Goal: Task Accomplishment & Management: Use online tool/utility

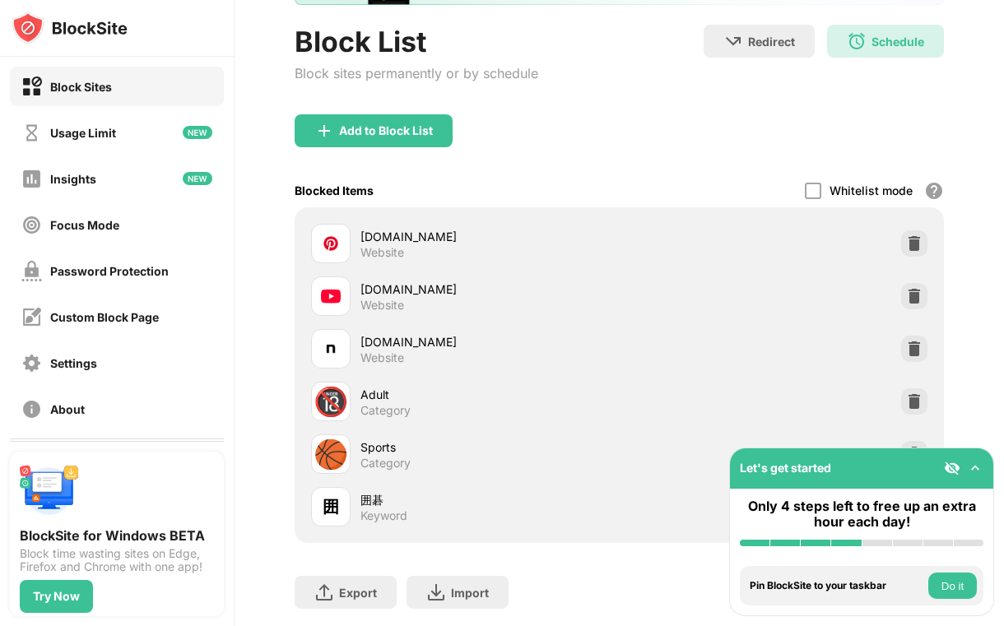
scroll to position [170, 0]
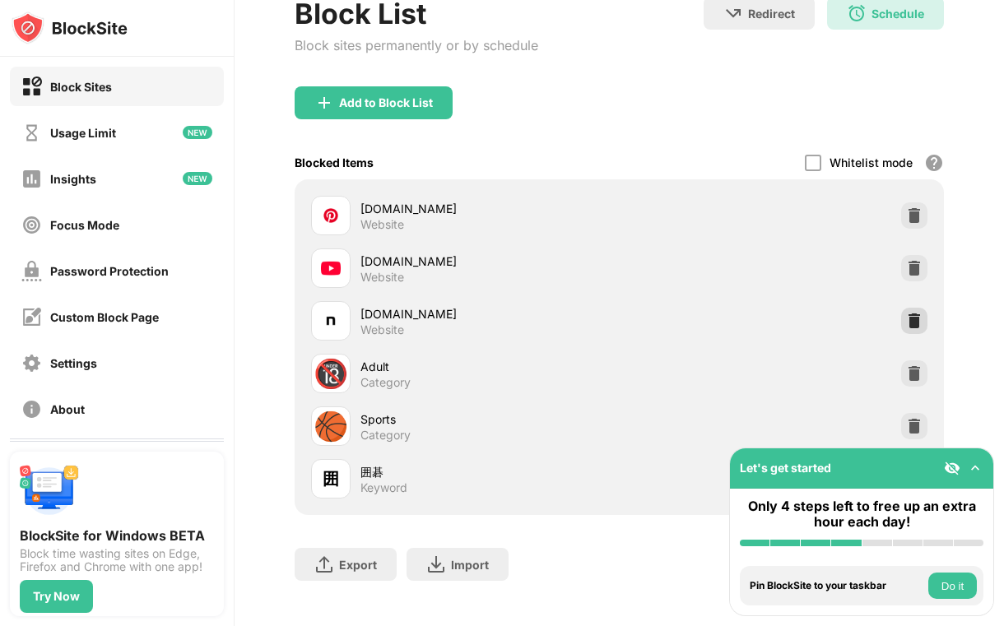
click at [908, 318] on img at bounding box center [914, 321] width 16 height 16
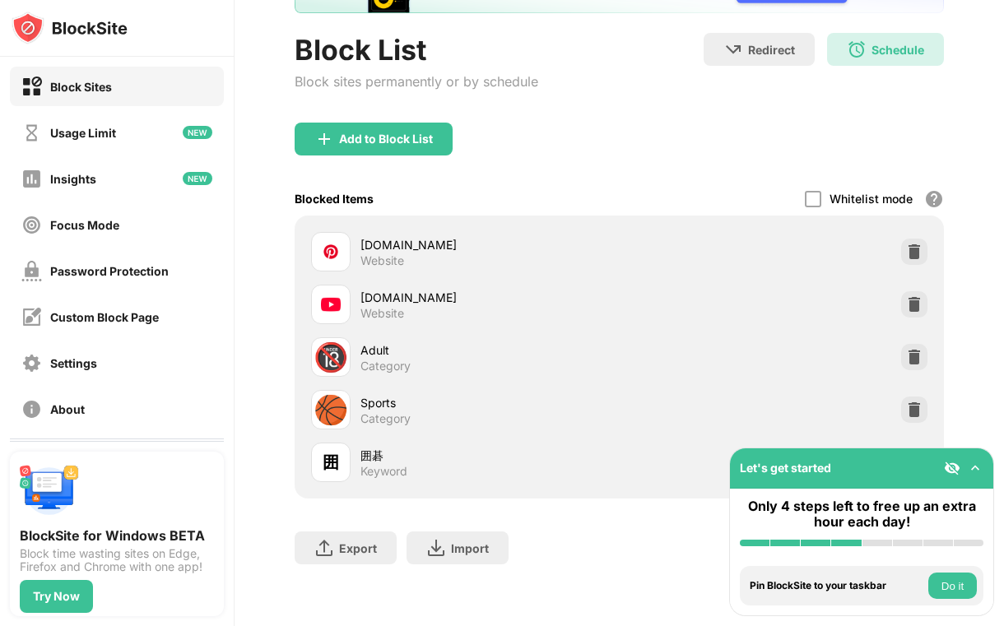
scroll to position [0, 0]
click at [704, 125] on div "Add to Block List" at bounding box center [619, 152] width 649 height 59
click at [433, 131] on div "Add to Block List" at bounding box center [374, 139] width 158 height 33
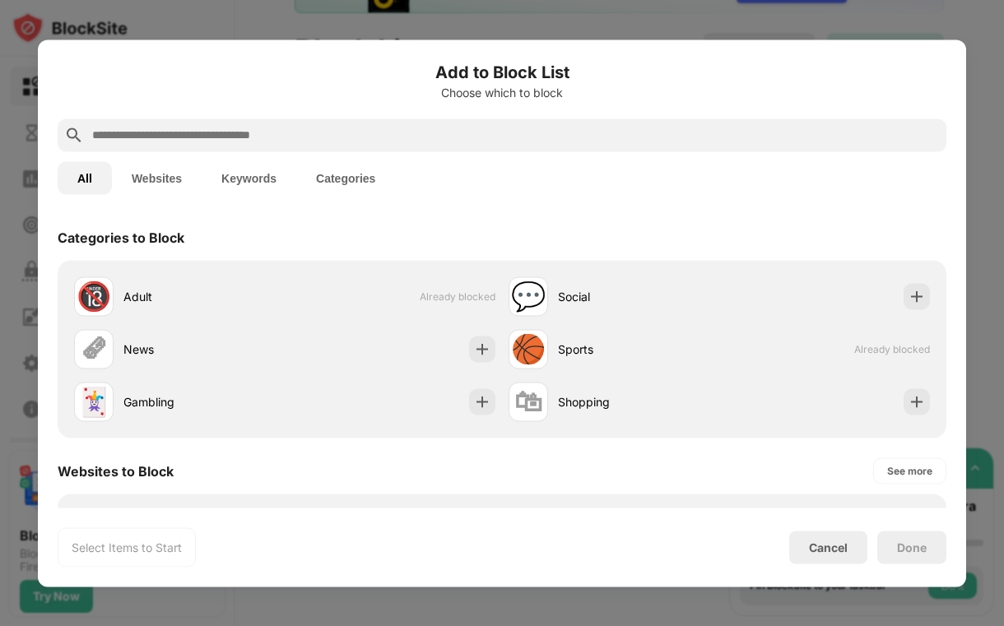
click at [433, 131] on input "text" at bounding box center [515, 135] width 849 height 20
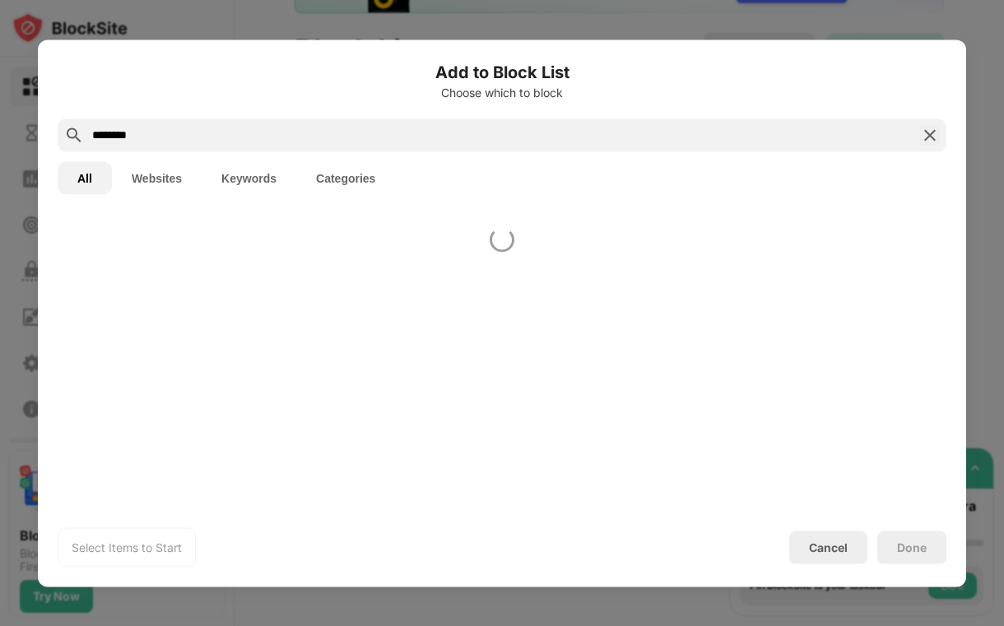
type input "********"
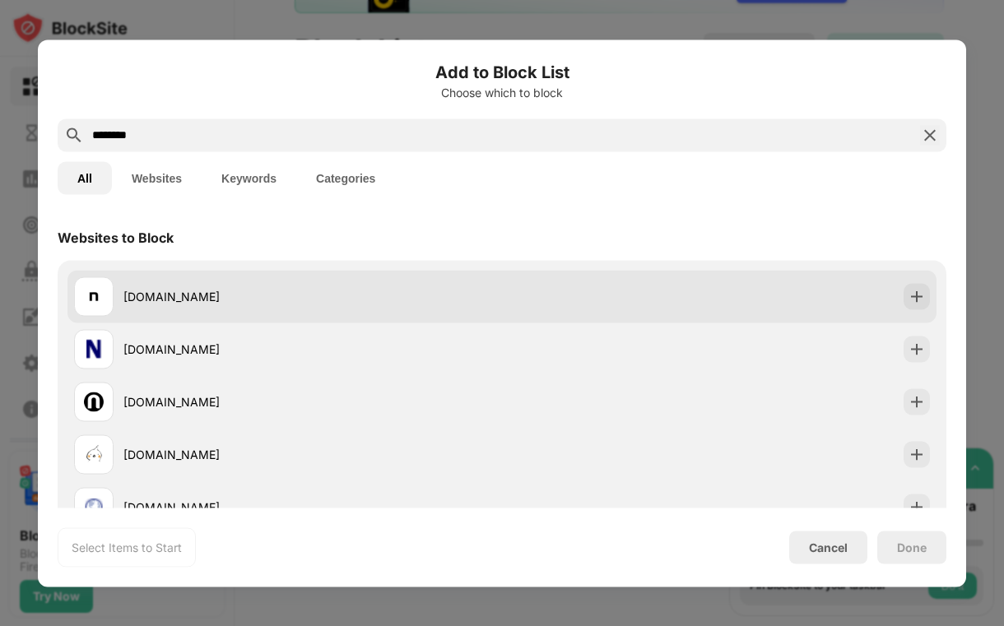
click at [637, 284] on div "[DOMAIN_NAME]" at bounding box center [501, 296] width 869 height 53
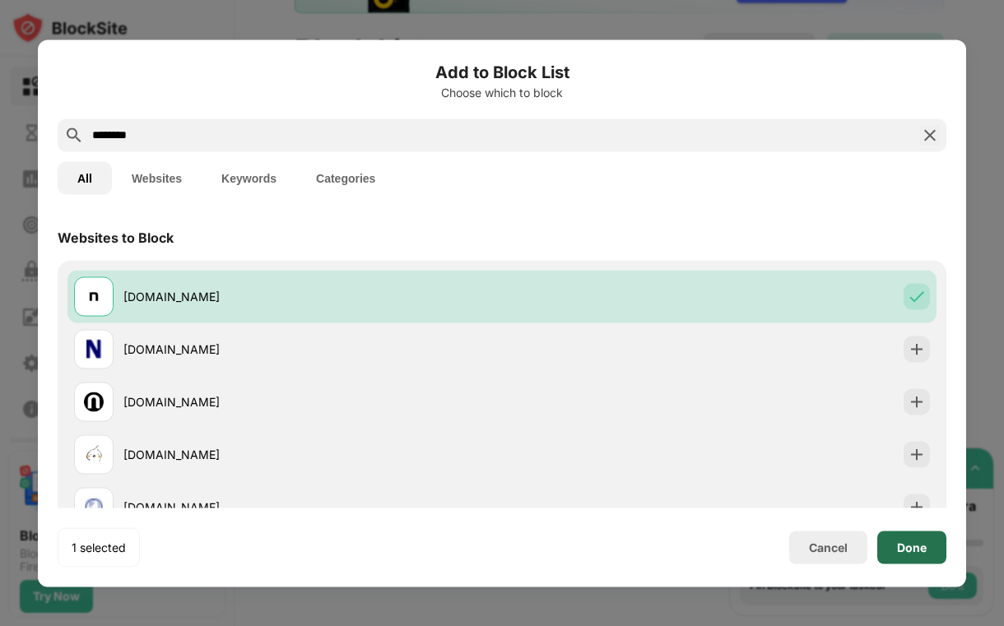
click at [896, 541] on div "Done" at bounding box center [911, 547] width 69 height 33
